Goal: Find specific page/section: Find specific page/section

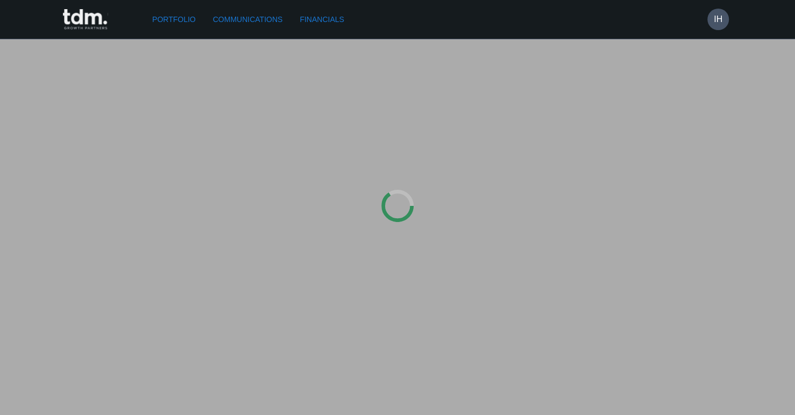
type input "**********"
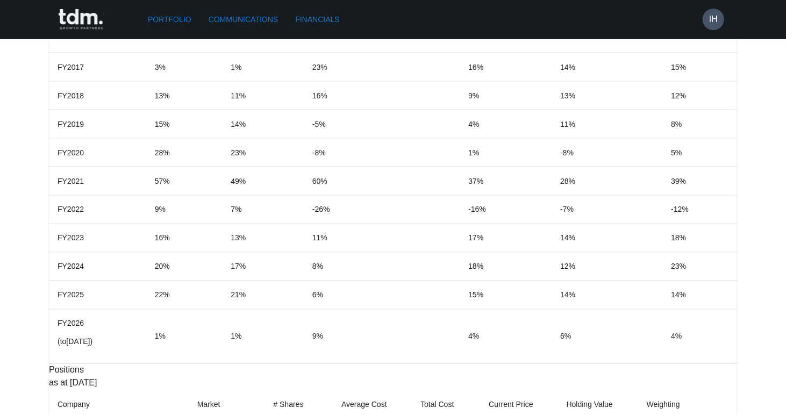
scroll to position [1017, 0]
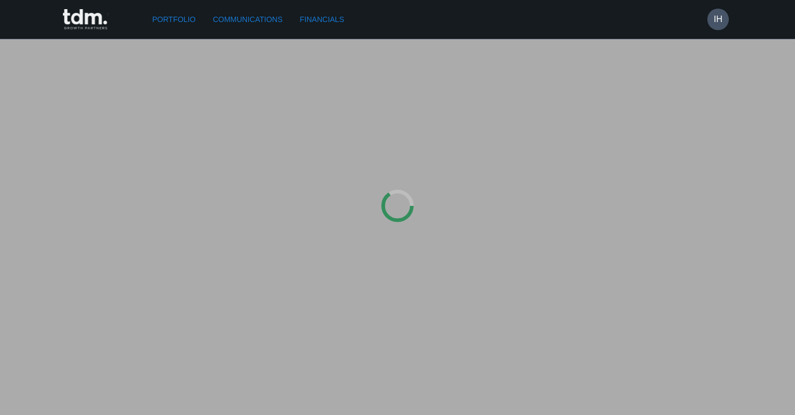
type input "**********"
